Goal: Manage account settings

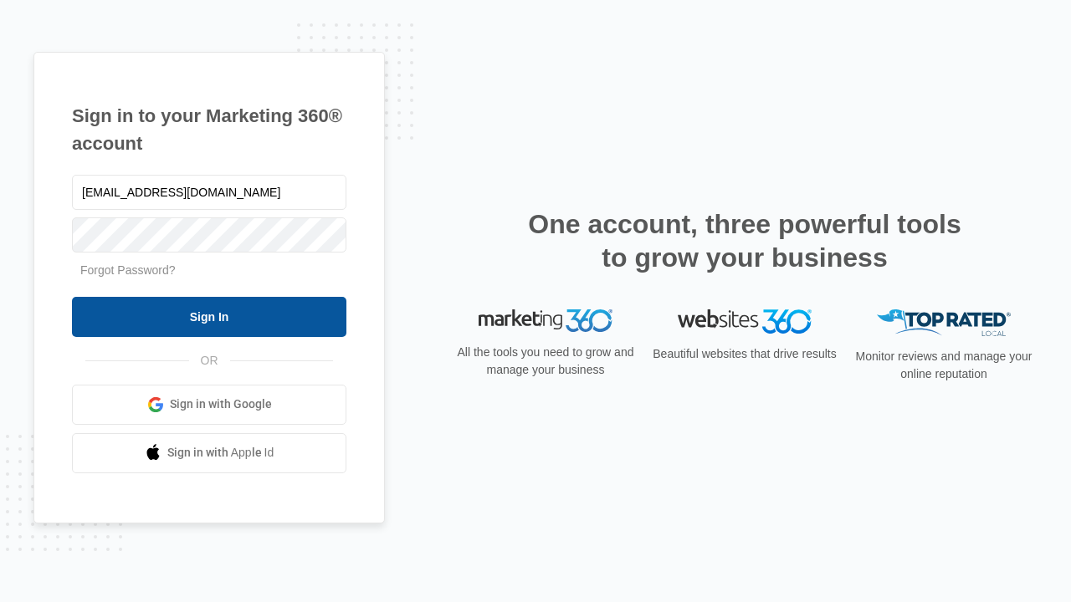
click at [209, 316] on input "Sign In" at bounding box center [209, 317] width 274 height 40
